Goal: Task Accomplishment & Management: Use online tool/utility

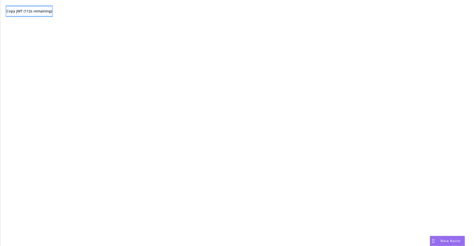
click at [52, 11] on span "Copy JWT ( 112 s remaining)" at bounding box center [29, 11] width 46 height 5
